Goal: Task Accomplishment & Management: Manage account settings

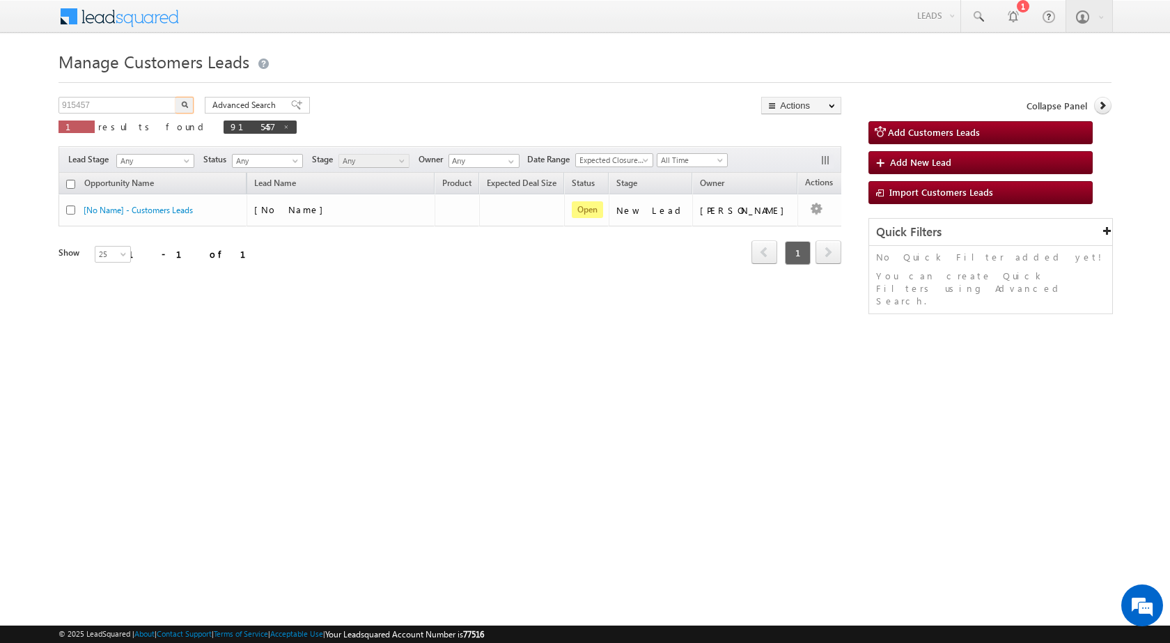
click at [94, 102] on input "915457" at bounding box center [117, 105] width 119 height 17
type input "924855"
click at [175, 97] on button "button" at bounding box center [184, 105] width 18 height 17
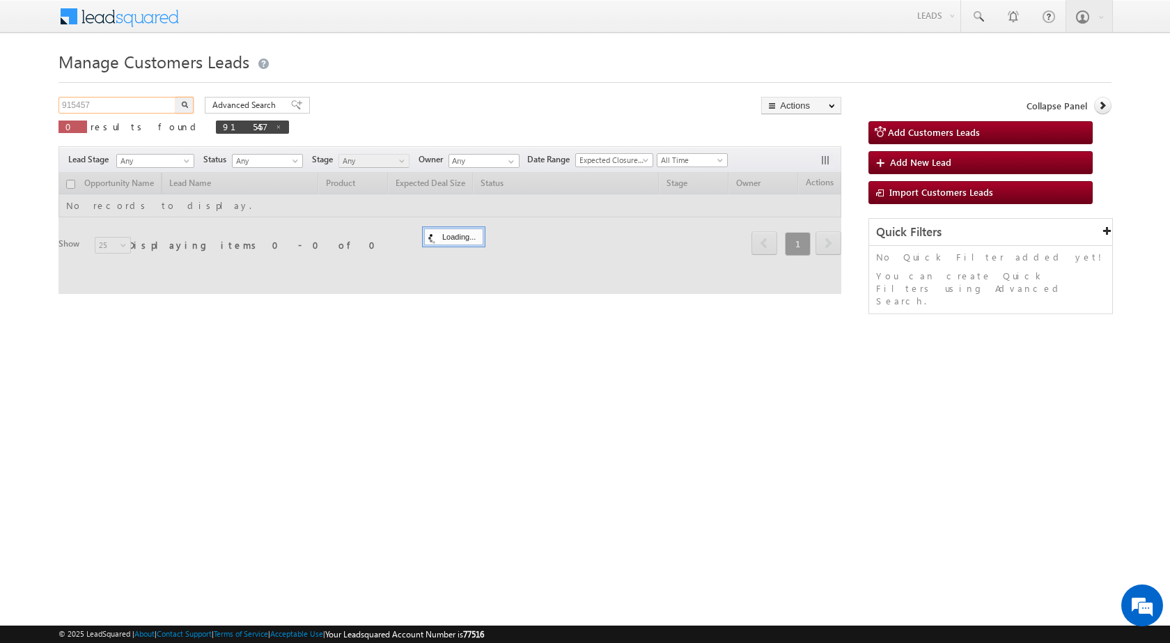
click at [82, 109] on input "915457" at bounding box center [117, 105] width 119 height 17
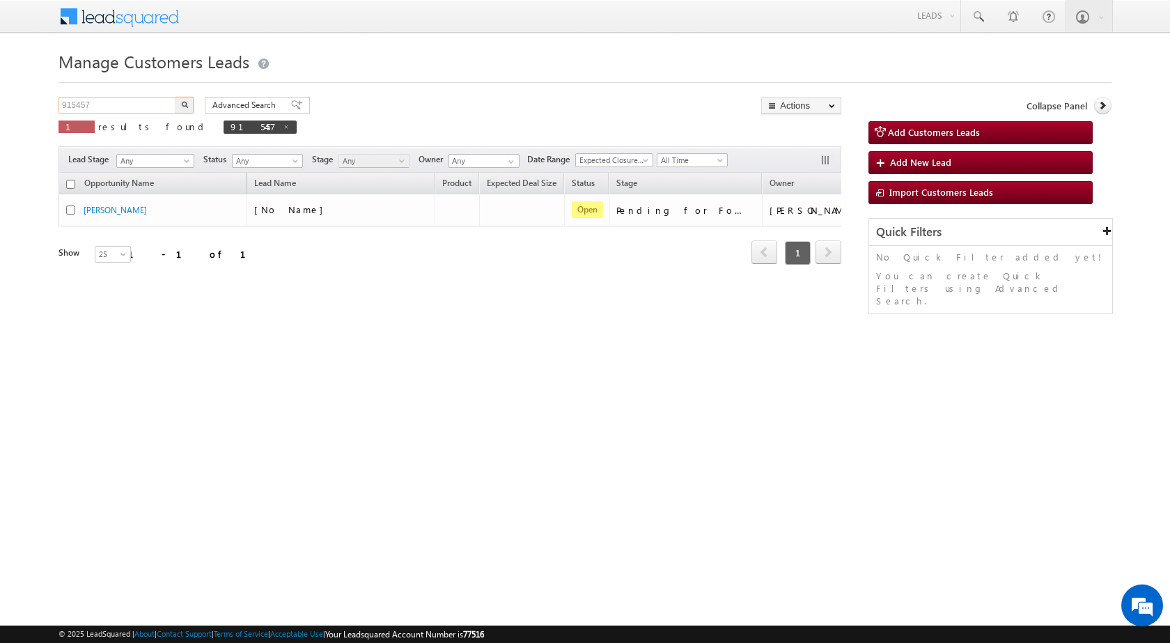
click at [82, 109] on input "915457" at bounding box center [117, 105] width 119 height 17
paste input "24855"
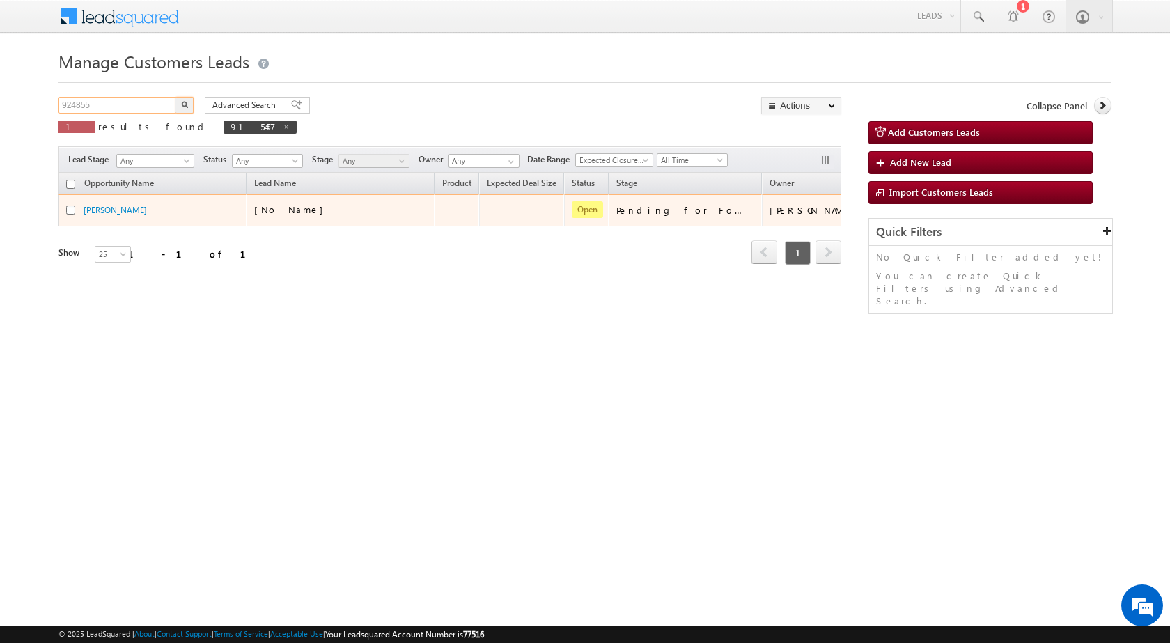
type input "924855"
click at [175, 97] on button "button" at bounding box center [184, 105] width 18 height 17
click at [781, 231] on link "Edit" at bounding box center [788, 227] width 70 height 17
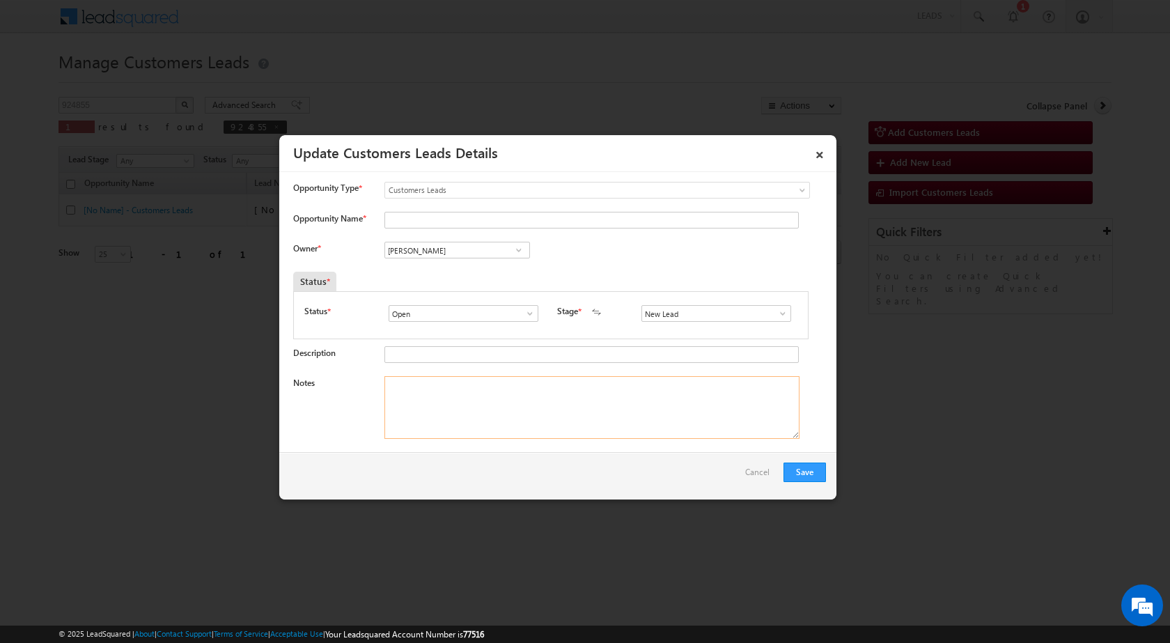
click at [620, 417] on textarea "Notes" at bounding box center [591, 407] width 415 height 63
paste textarea "924855 / [PERSON_NAME] / 9589585990 / CONSTRUCTION / ONWER HIMSELF / 462003 TO …"
type textarea "924855 / [PERSON_NAME] / 9589585990 / CONSTRUCTION / ONWER HIMSELF / 462003 TO …"
click at [777, 311] on span at bounding box center [783, 313] width 14 height 11
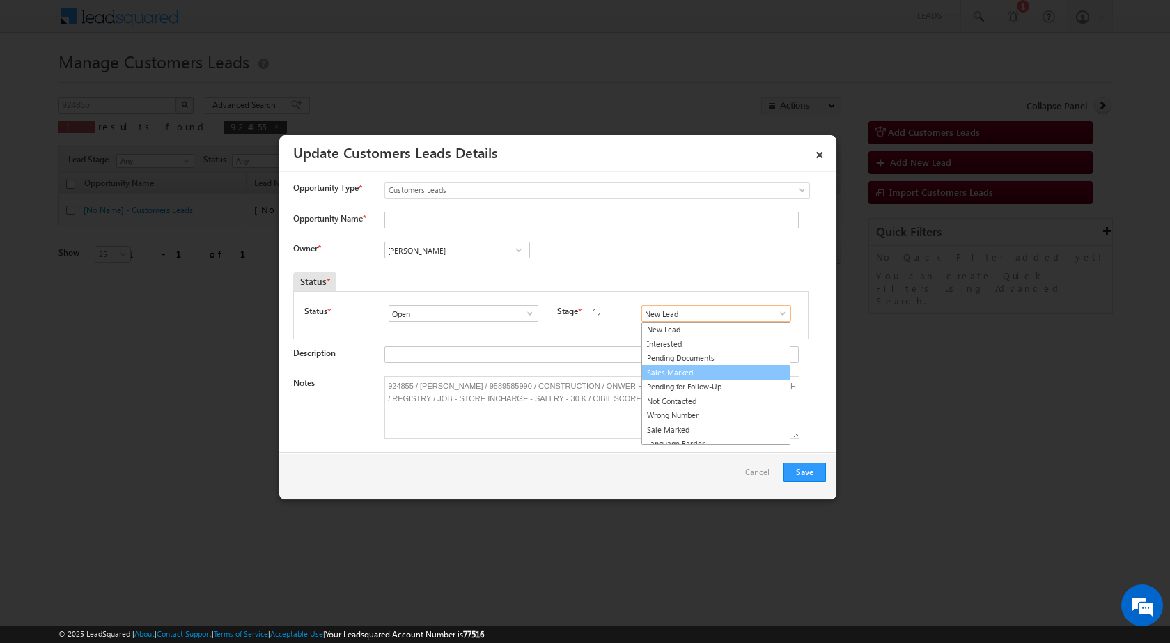
click at [720, 374] on link "Sales Marked" at bounding box center [715, 373] width 149 height 16
type input "Sales Marked"
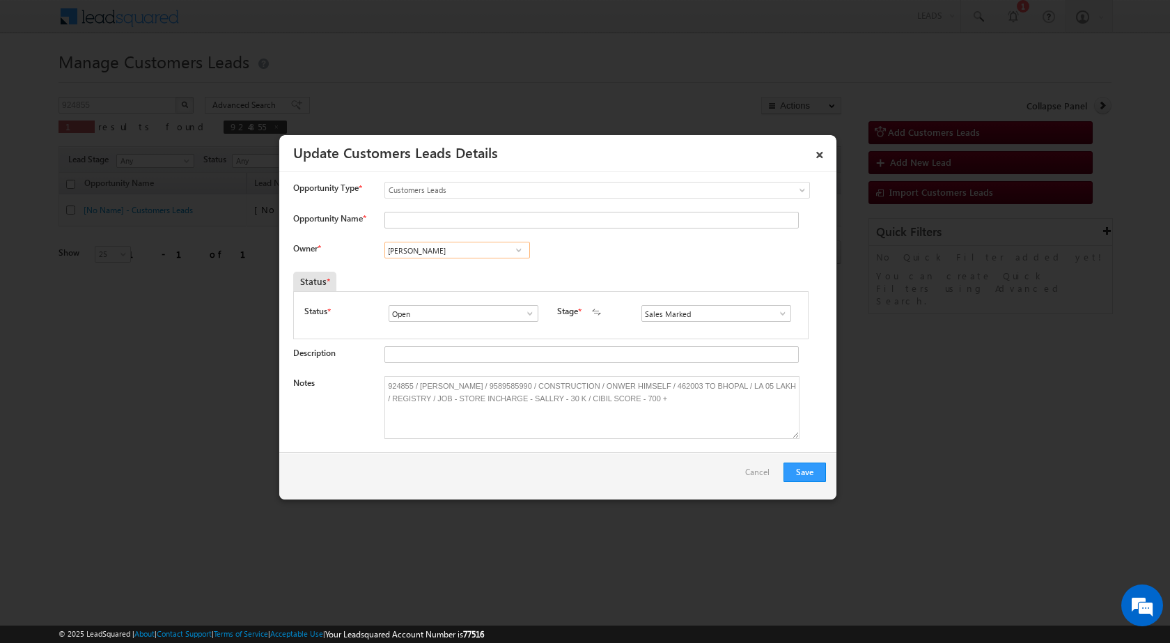
click at [476, 246] on input "[PERSON_NAME]" at bounding box center [457, 250] width 146 height 17
paste input "[PERSON_NAME][EMAIL_ADDRESS][DOMAIN_NAME]"
click at [470, 265] on link "[PERSON_NAME] [PERSON_NAME][EMAIL_ADDRESS][DOMAIN_NAME]" at bounding box center [457, 271] width 146 height 26
type input "[PERSON_NAME]"
drag, startPoint x: 416, startPoint y: 384, endPoint x: 474, endPoint y: 381, distance: 57.9
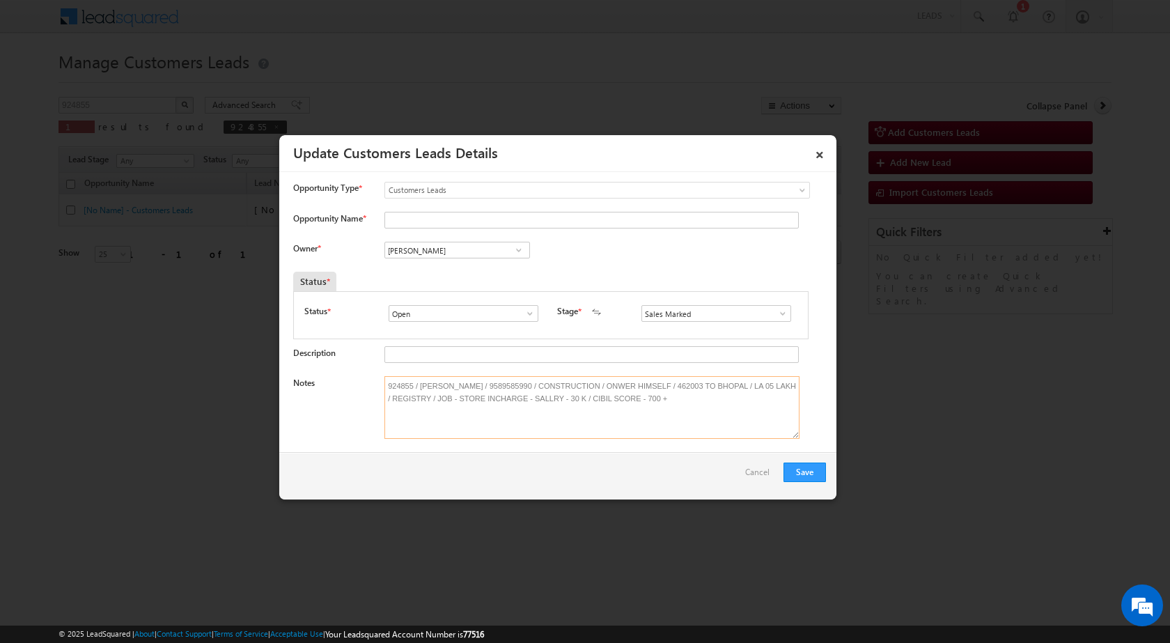
click at [474, 381] on textarea "924855 / [PERSON_NAME] / 9589585990 / CONSTRUCTION / ONWER HIMSELF / 462003 TO …" at bounding box center [591, 407] width 415 height 63
click at [456, 224] on input "Opportunity Name *" at bounding box center [591, 220] width 414 height 17
paste input "[PERSON_NAME]"
type input "[PERSON_NAME]"
click at [790, 469] on button "Save" at bounding box center [804, 471] width 42 height 19
